Goal: Task Accomplishment & Management: Manage account settings

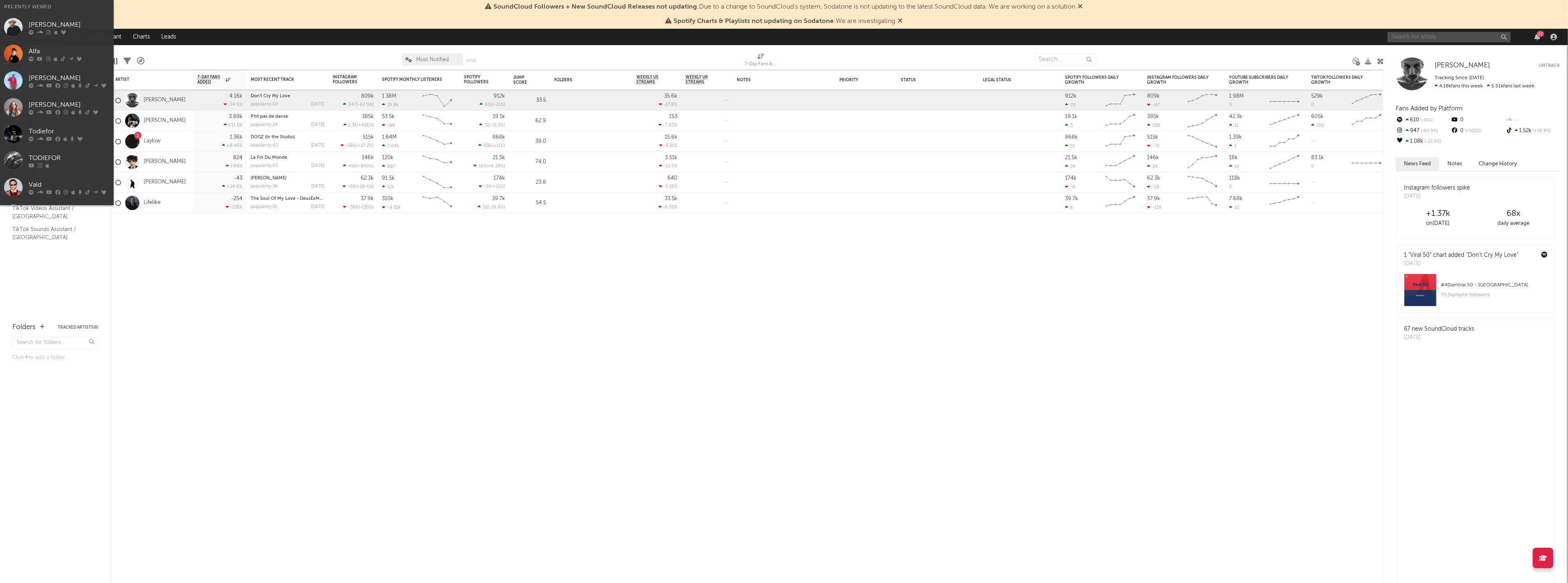
click at [1437, 37] on input "text" at bounding box center [1449, 37] width 123 height 10
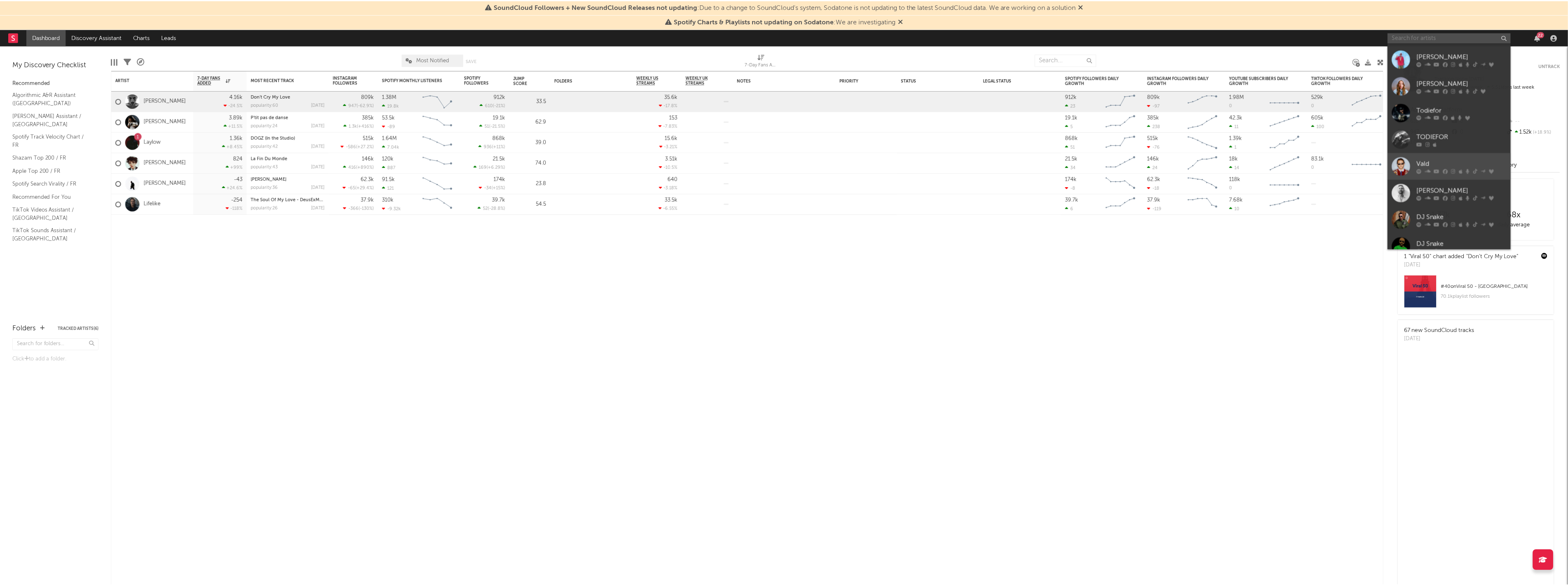
scroll to position [76, 0]
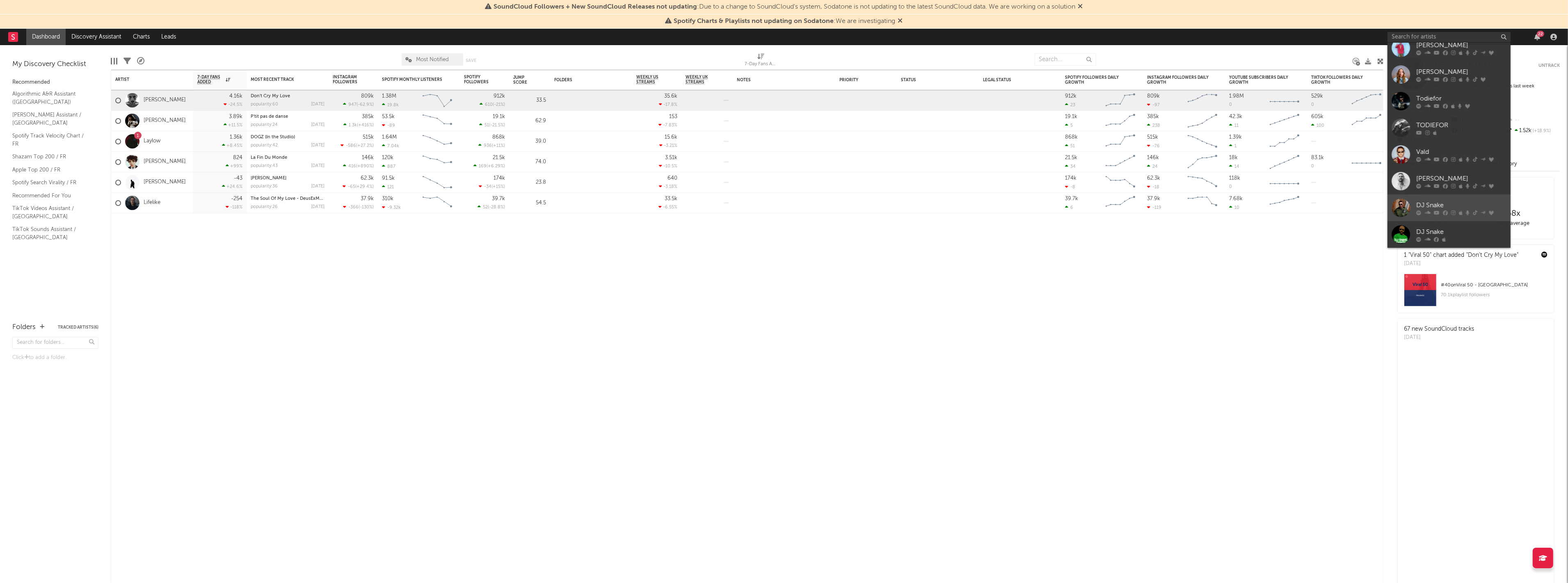
click at [1444, 208] on div "DJ Snake" at bounding box center [1461, 206] width 90 height 10
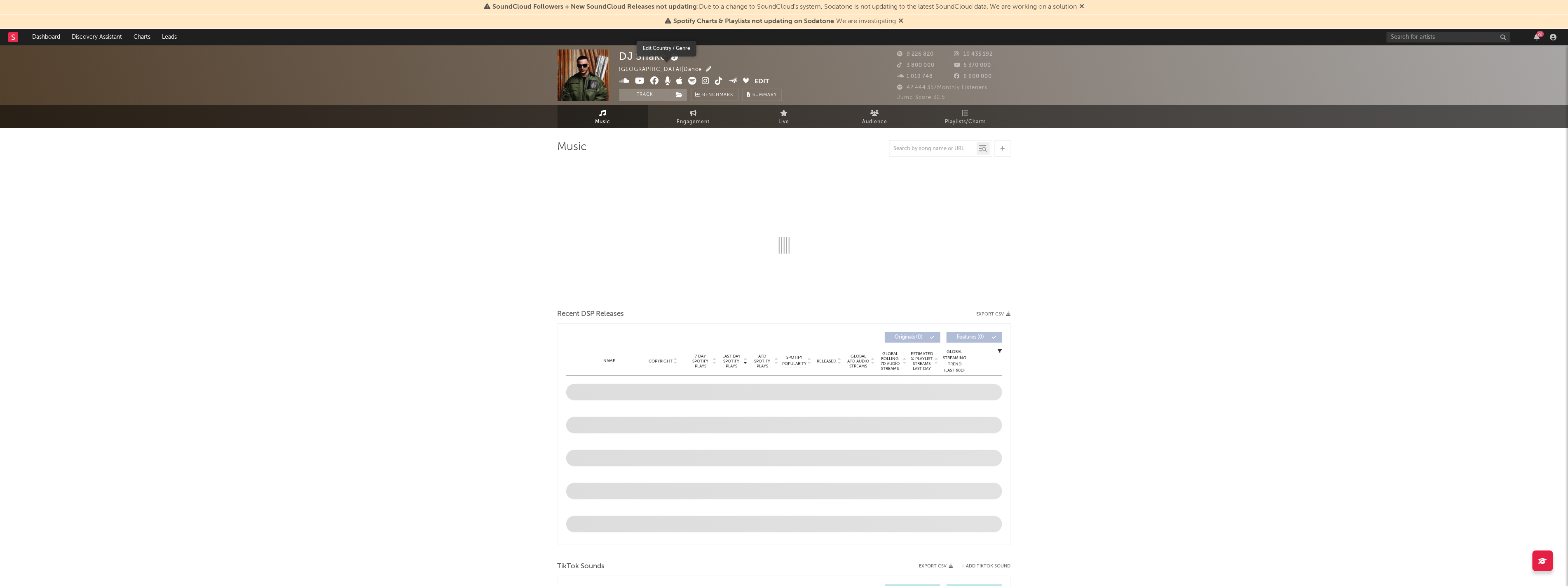
click at [706, 69] on icon "button" at bounding box center [709, 69] width 6 height 6
select select "6m"
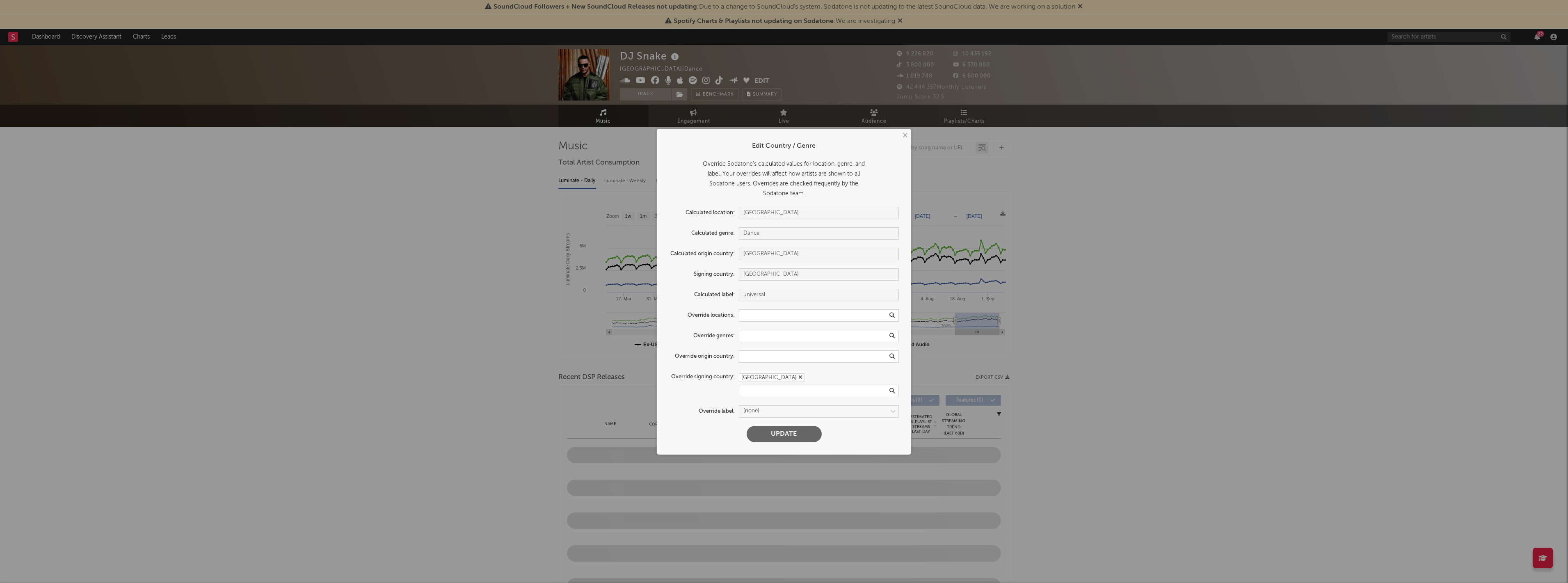
click at [1315, 267] on div "× Edit Country / Genre Override Sodatone's calculated values for location, genr…" at bounding box center [784, 292] width 1568 height 583
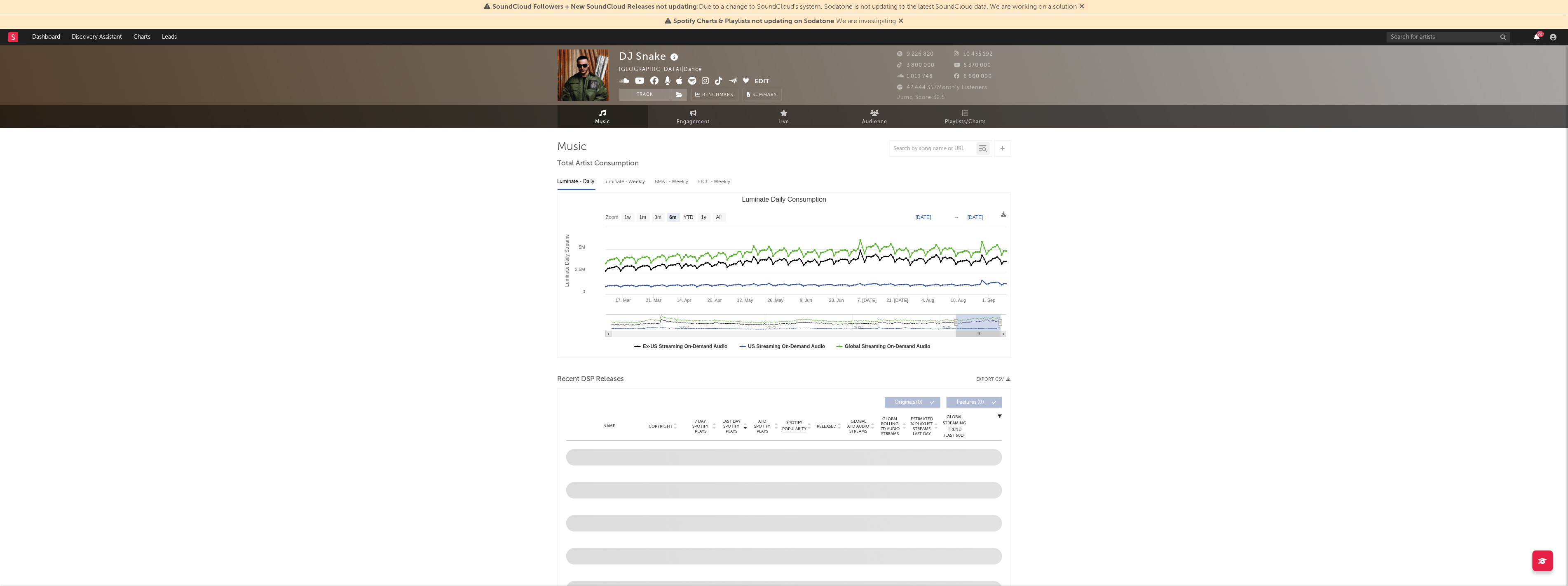
click at [1537, 37] on icon "button" at bounding box center [1536, 37] width 6 height 7
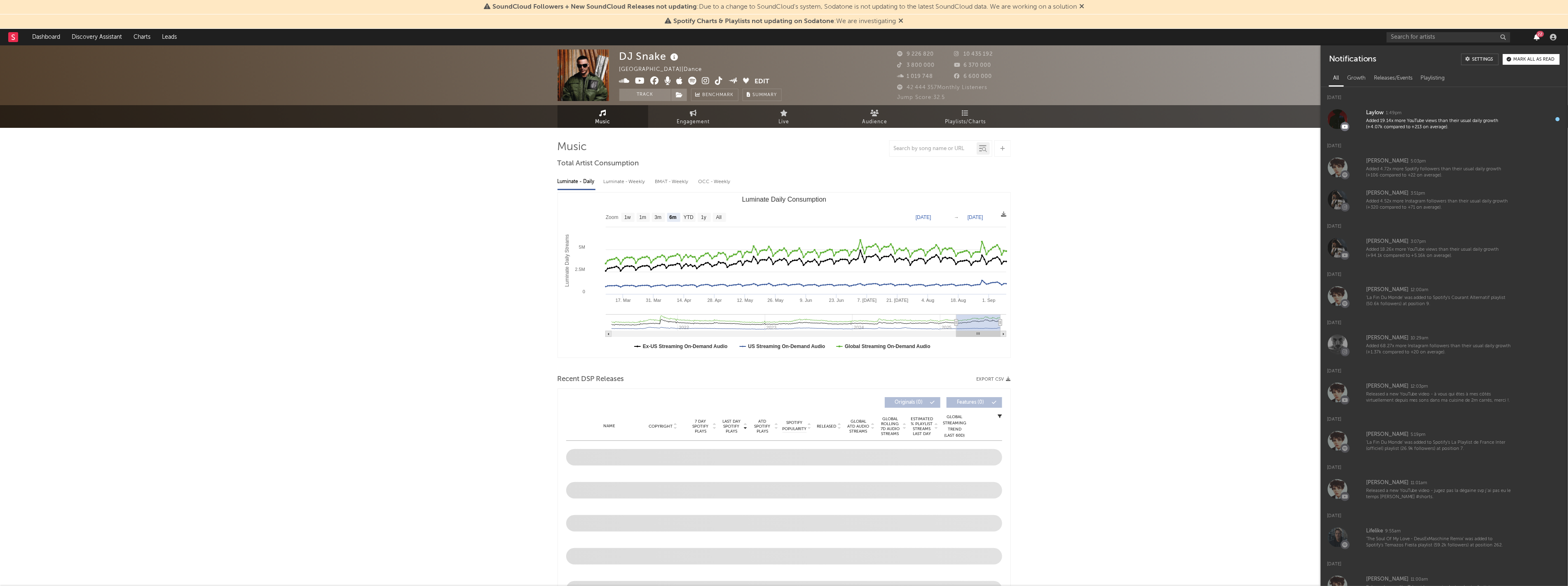
click at [1537, 37] on icon "button" at bounding box center [1536, 37] width 6 height 7
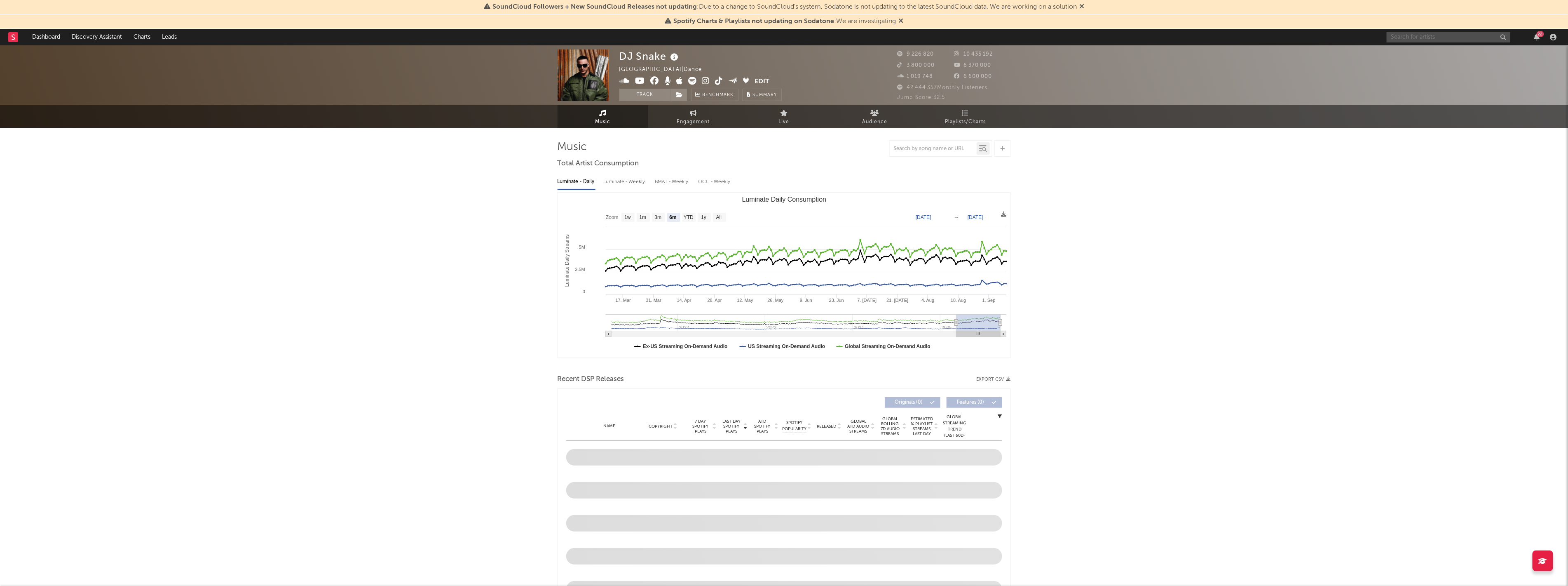
click at [1452, 39] on input "text" at bounding box center [1448, 37] width 123 height 10
click at [1411, 42] on div "22" at bounding box center [1473, 37] width 173 height 17
click at [1427, 39] on input "text" at bounding box center [1448, 37] width 123 height 10
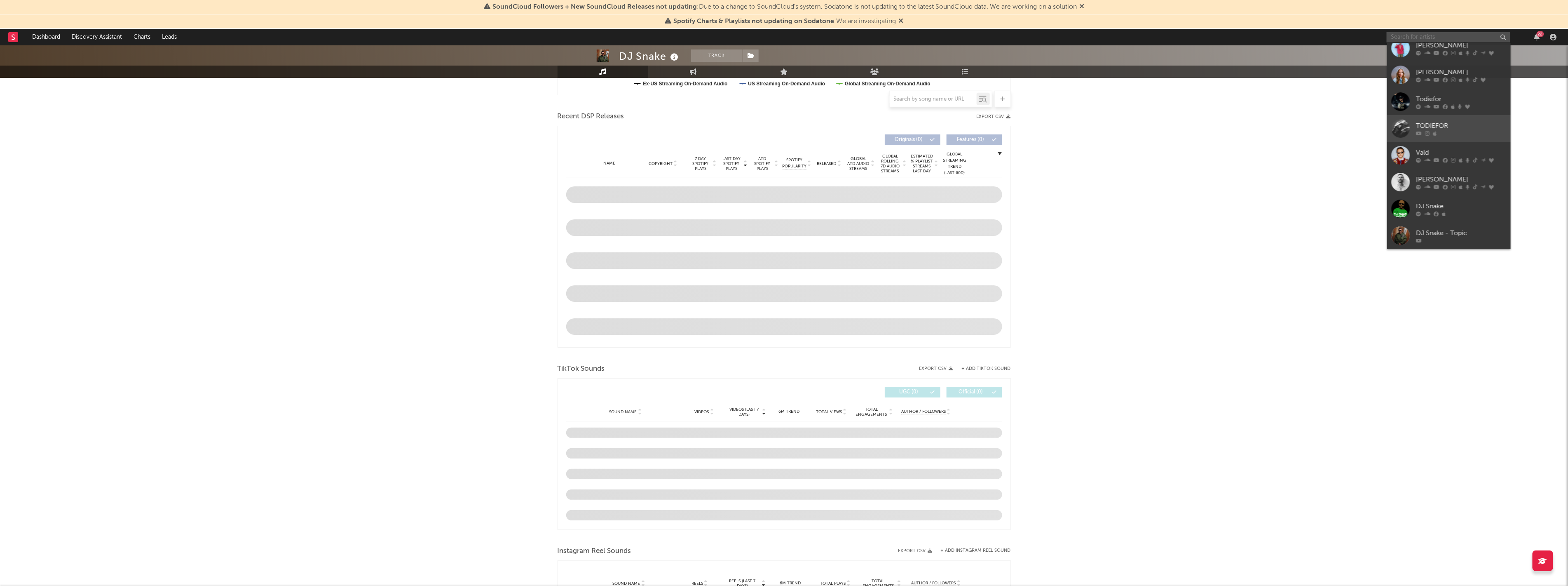
scroll to position [275, 0]
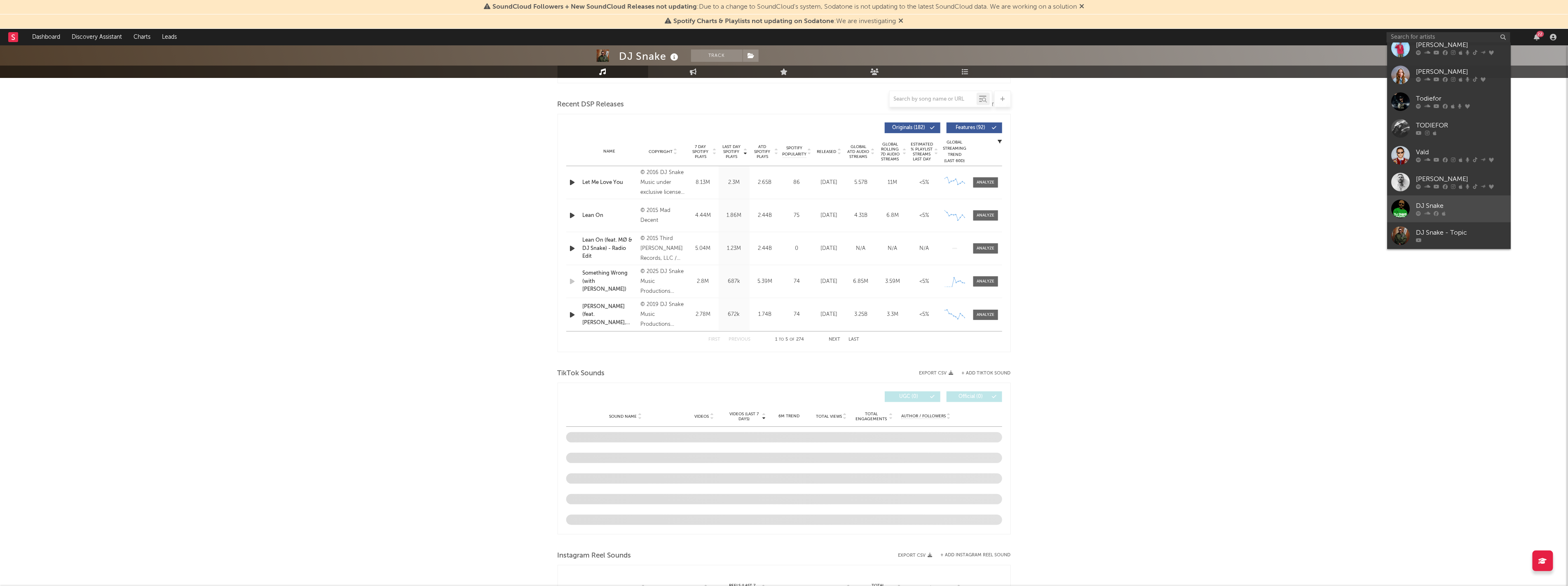
click at [1423, 207] on div "DJ Snake" at bounding box center [1461, 206] width 90 height 10
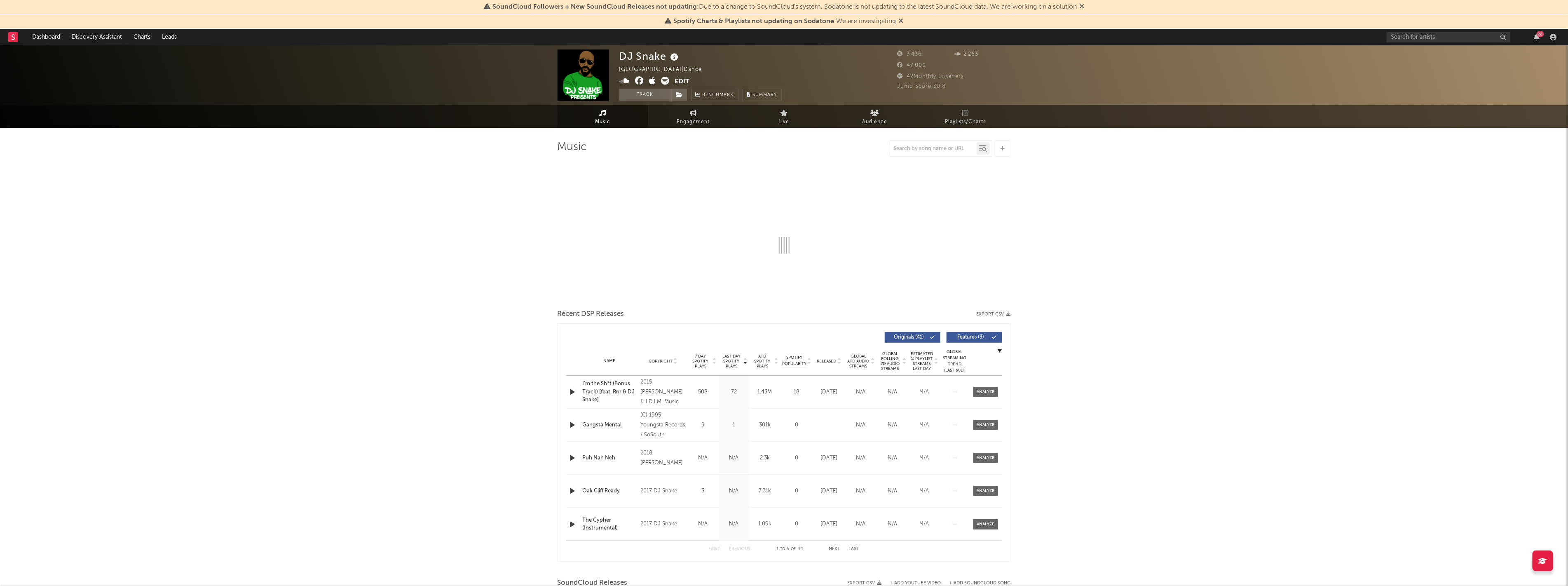
select select "6m"
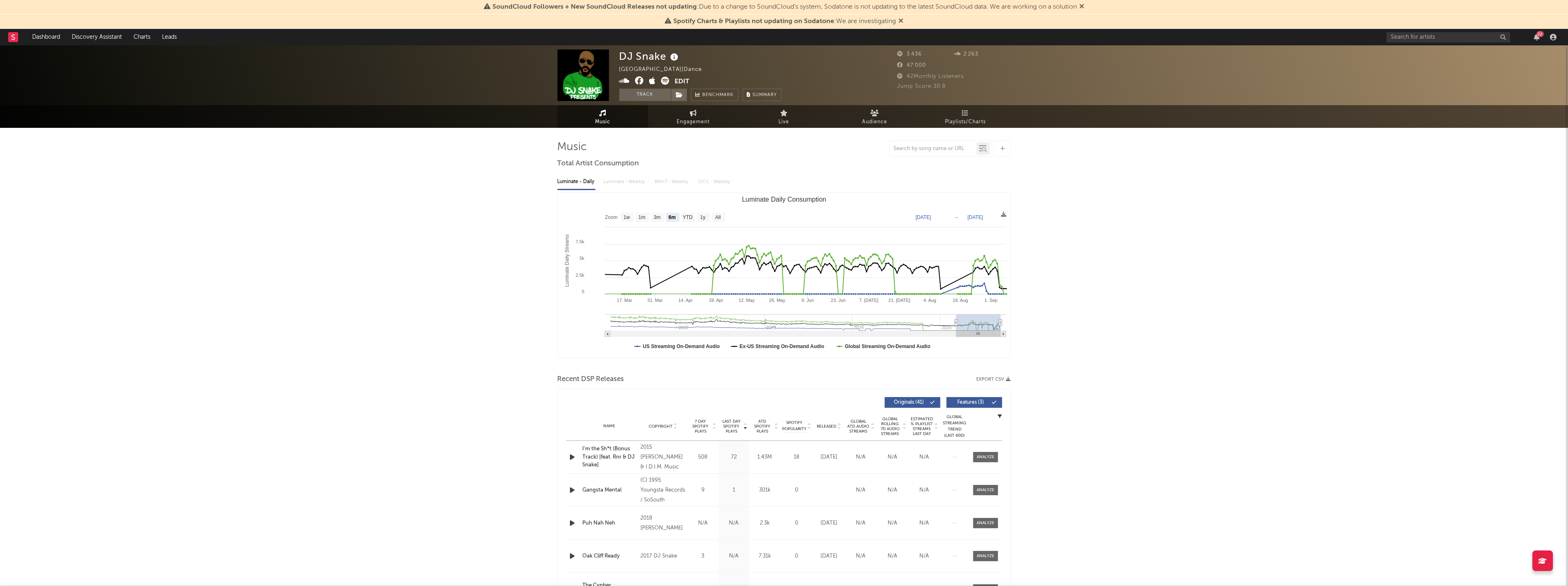
click at [624, 81] on icon at bounding box center [625, 80] width 11 height 8
click at [640, 81] on icon at bounding box center [639, 80] width 9 height 8
click at [652, 81] on icon at bounding box center [652, 80] width 7 height 8
click at [665, 80] on icon at bounding box center [665, 80] width 8 height 8
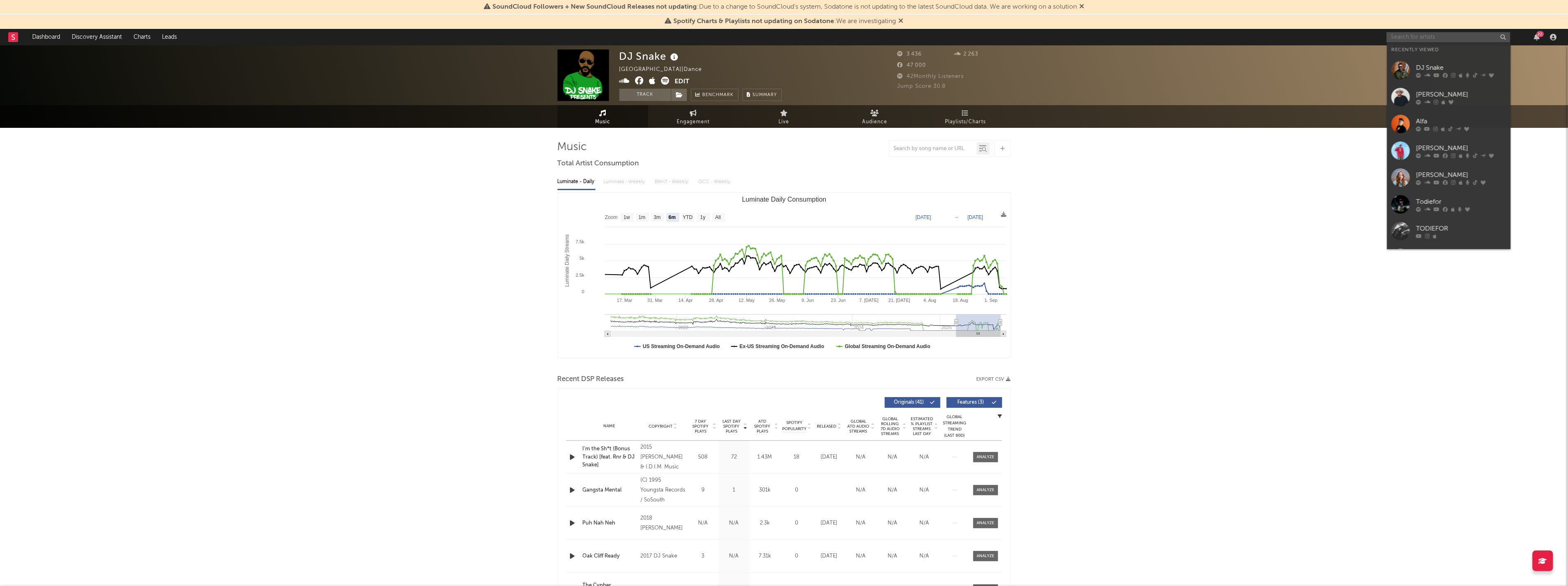
click at [1445, 35] on input "text" at bounding box center [1448, 37] width 123 height 10
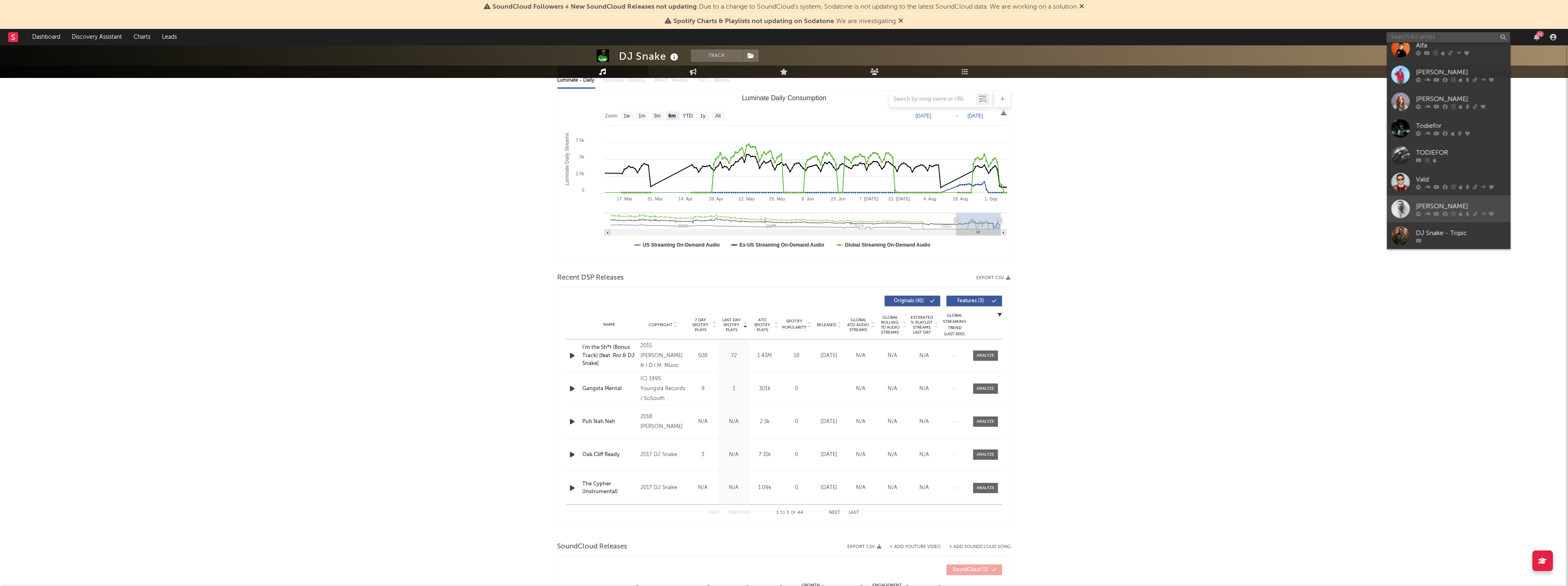
scroll to position [137, 0]
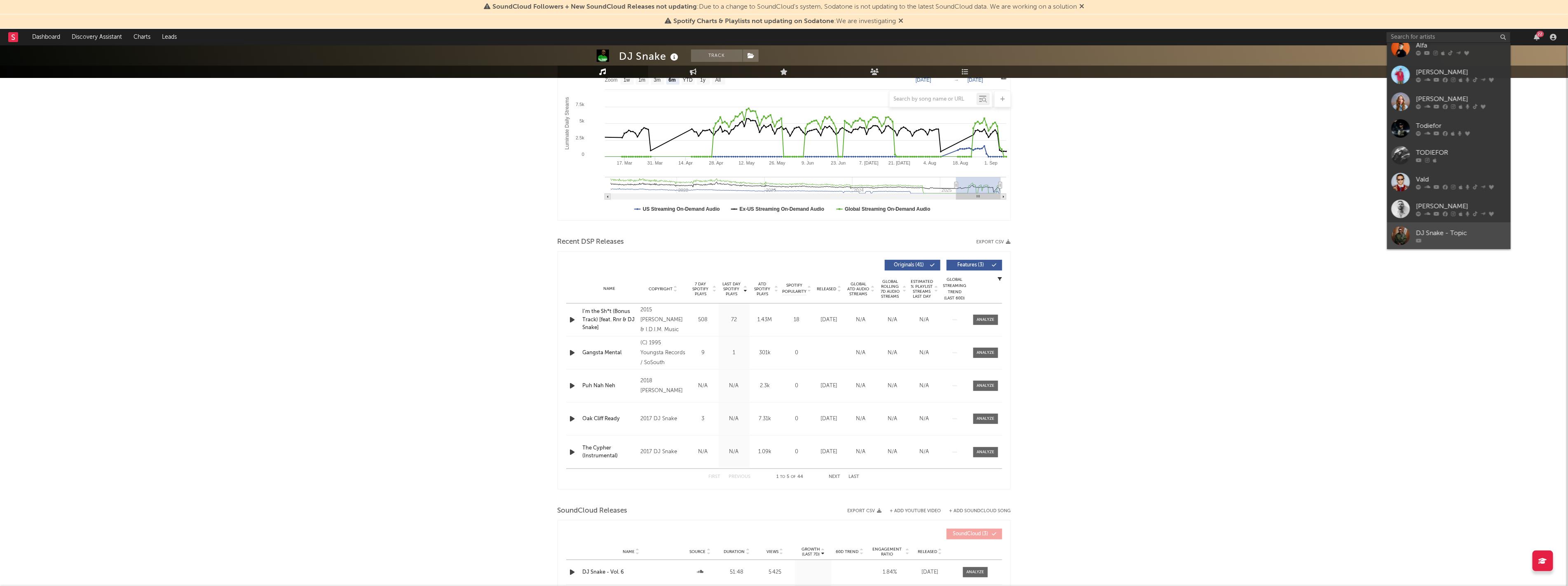
click at [1443, 232] on div "DJ Snake - Topic" at bounding box center [1461, 233] width 90 height 10
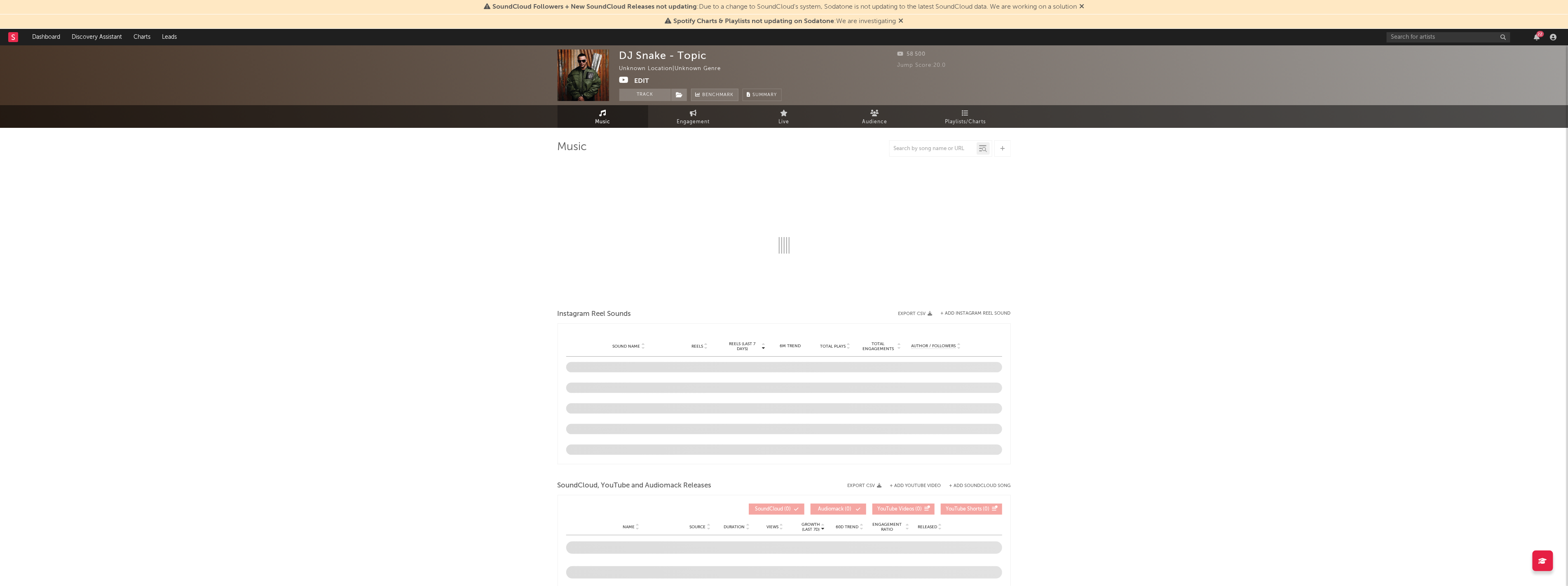
select select "1w"
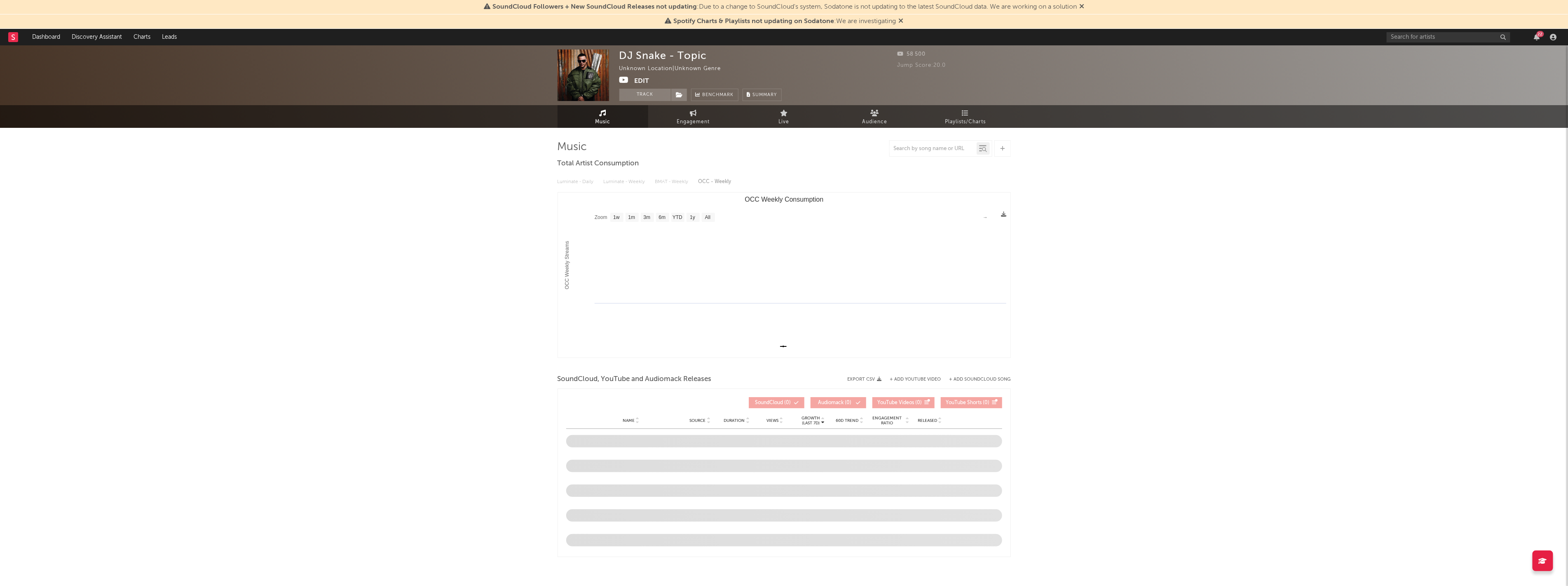
click at [625, 81] on icon at bounding box center [624, 80] width 10 height 8
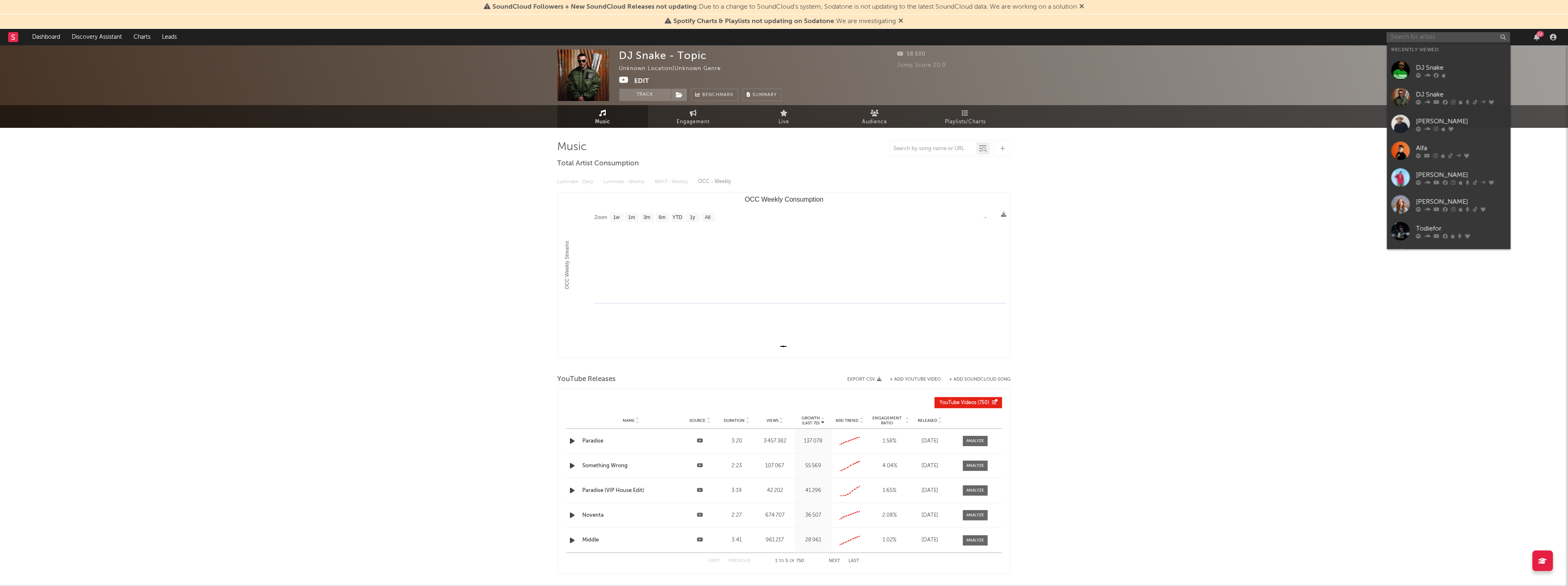
click at [1421, 41] on input "text" at bounding box center [1448, 37] width 123 height 10
click at [1428, 96] on div "DJ Snake" at bounding box center [1461, 94] width 90 height 10
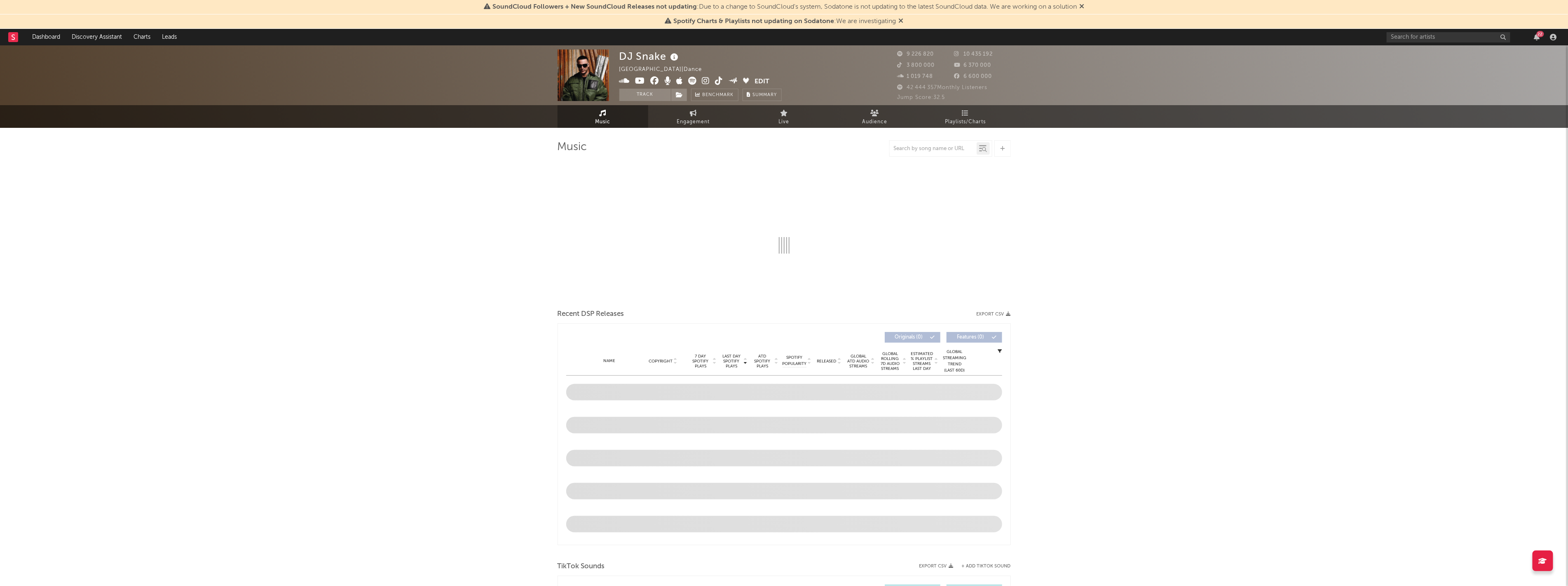
select select "6m"
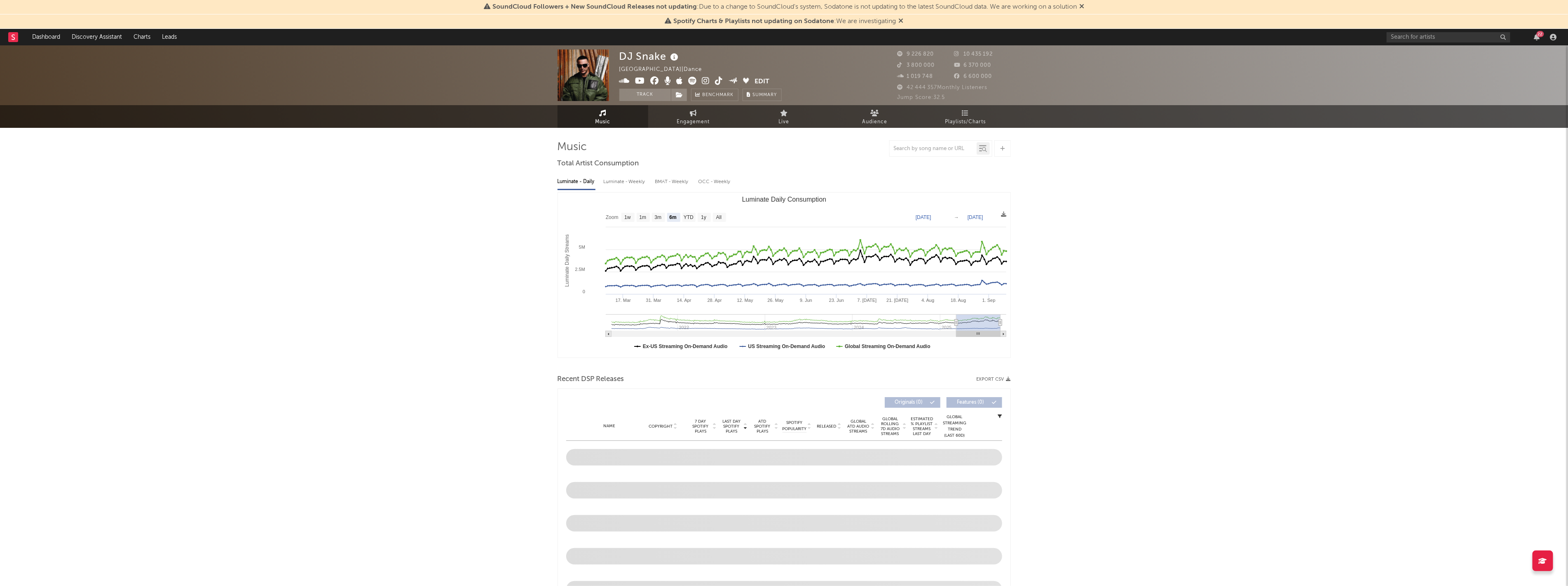
click at [642, 81] on icon at bounding box center [640, 80] width 10 height 8
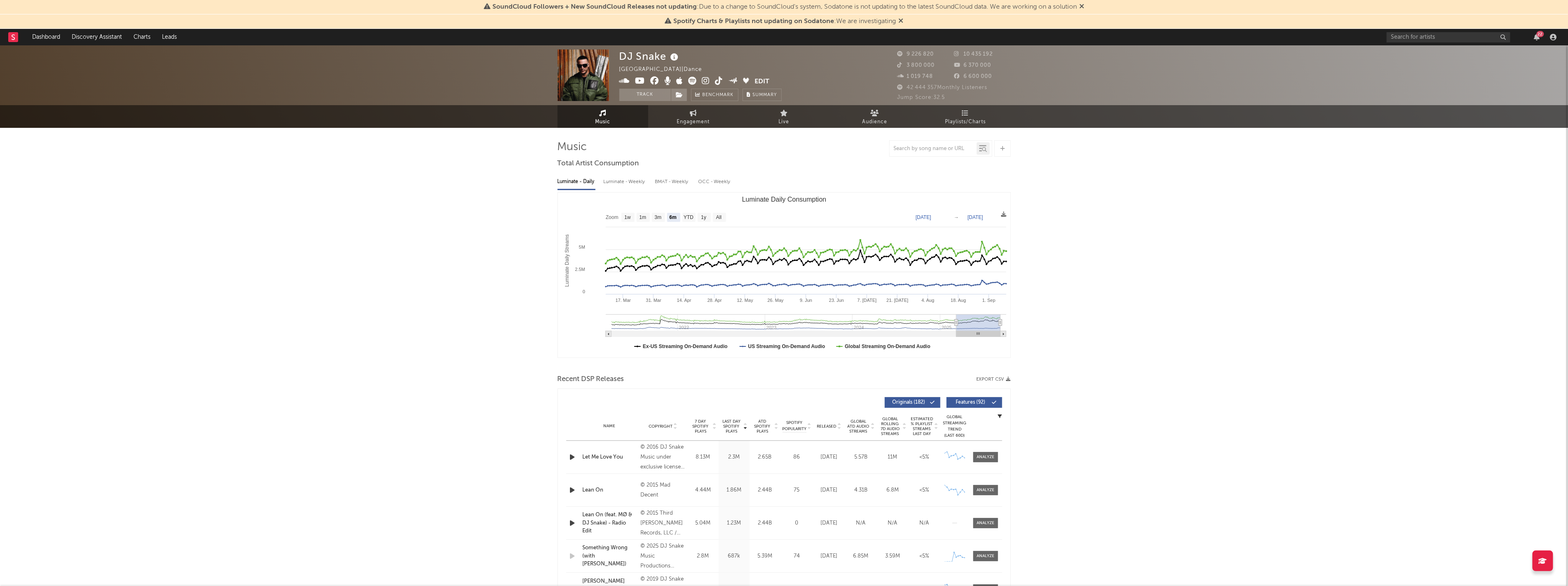
click at [764, 78] on button "Edit" at bounding box center [762, 81] width 15 height 10
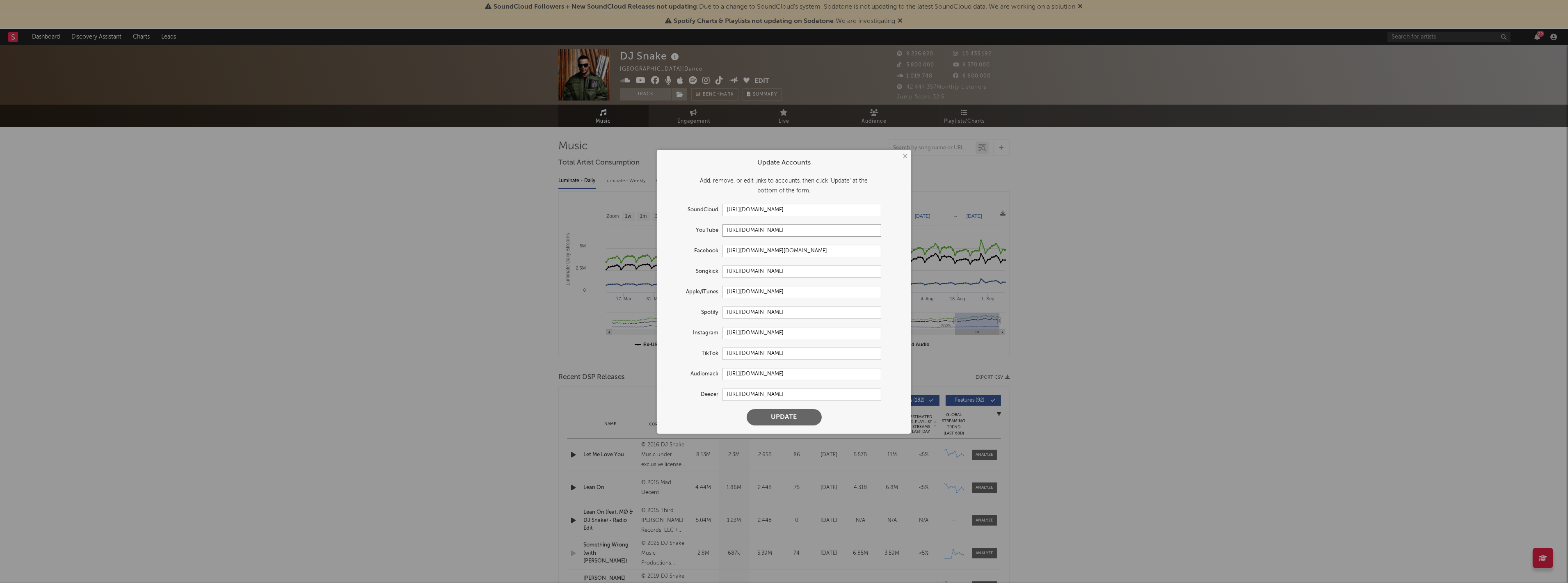
drag, startPoint x: 832, startPoint y: 231, endPoint x: 674, endPoint y: 223, distance: 158.2
click at [674, 225] on div "YouTube [URL][DOMAIN_NAME]" at bounding box center [773, 231] width 216 height 12
paste input "[DOMAIN_NAME][URL]"
type input "[URL][DOMAIN_NAME]"
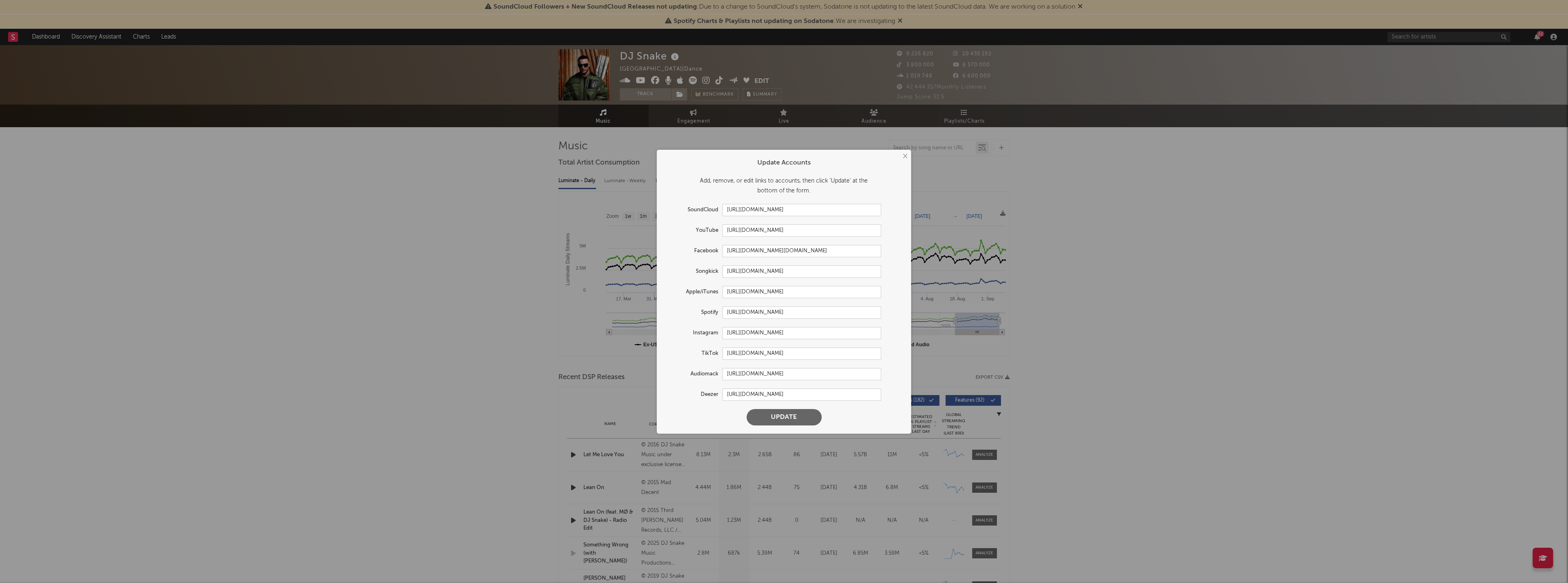
click at [795, 417] on button "Update" at bounding box center [784, 417] width 75 height 16
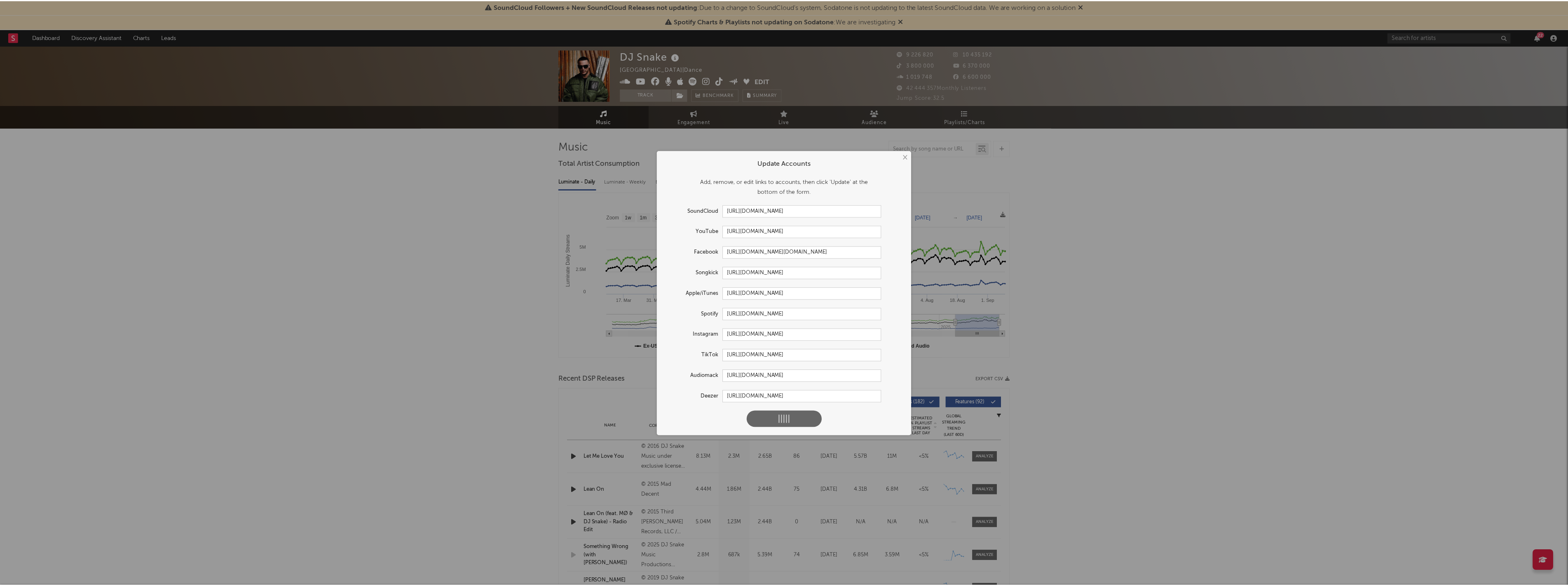
scroll to position [0, 0]
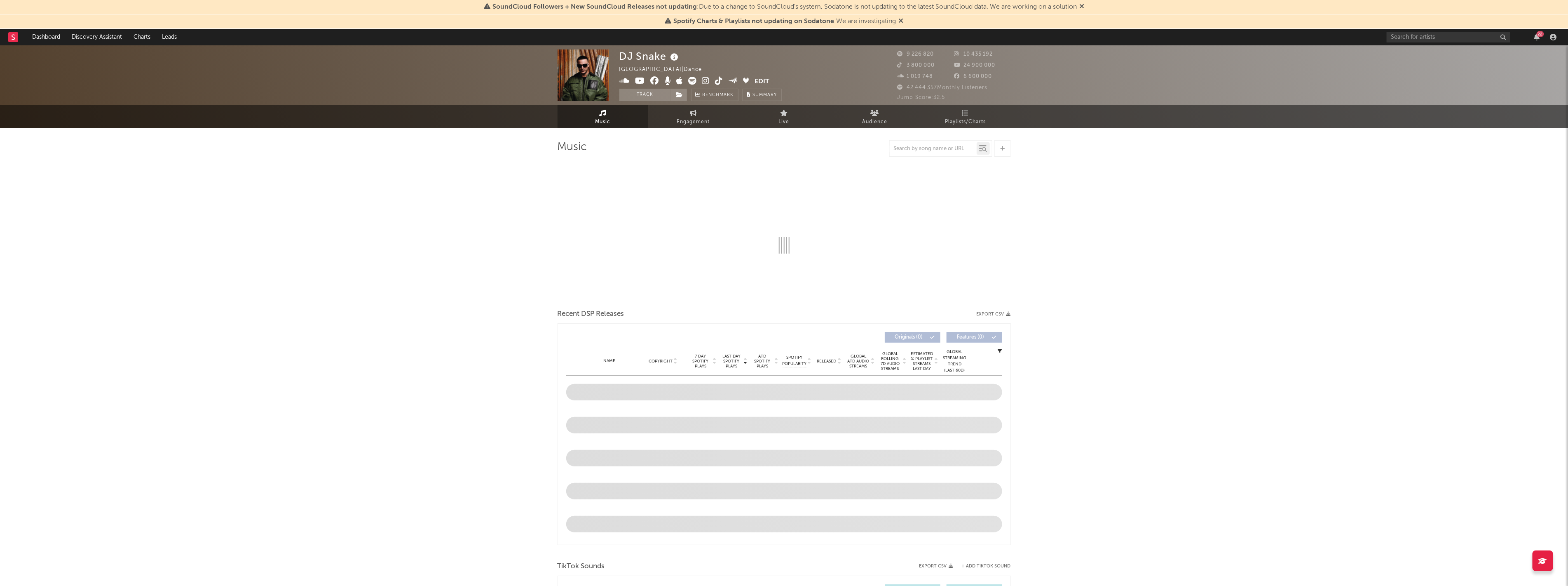
select select "6m"
